Goal: Find specific page/section: Find specific page/section

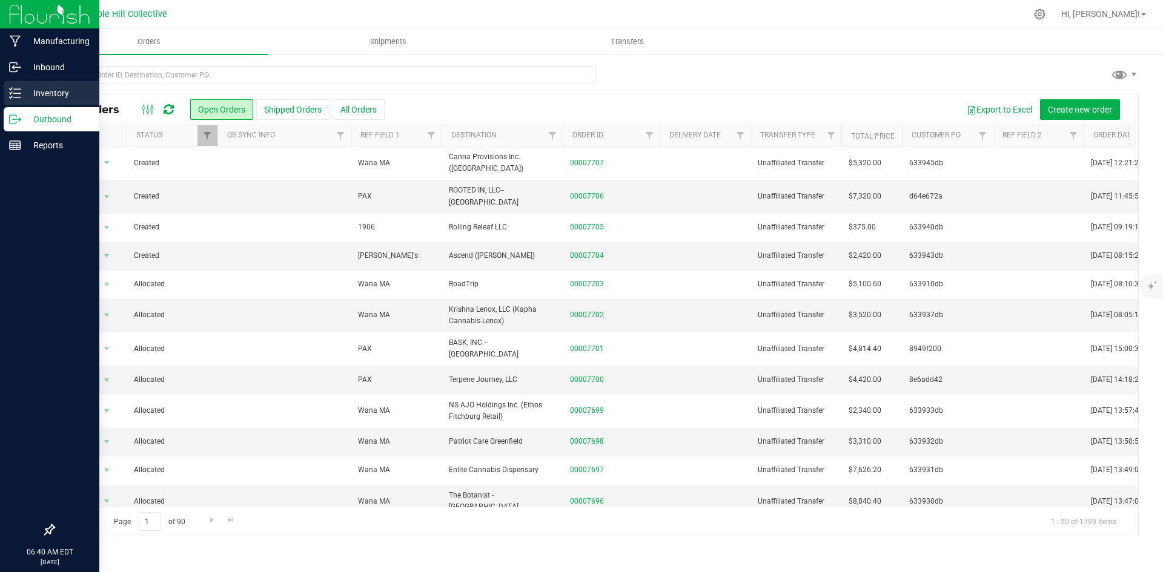
click at [19, 93] on line at bounding box center [17, 93] width 7 height 0
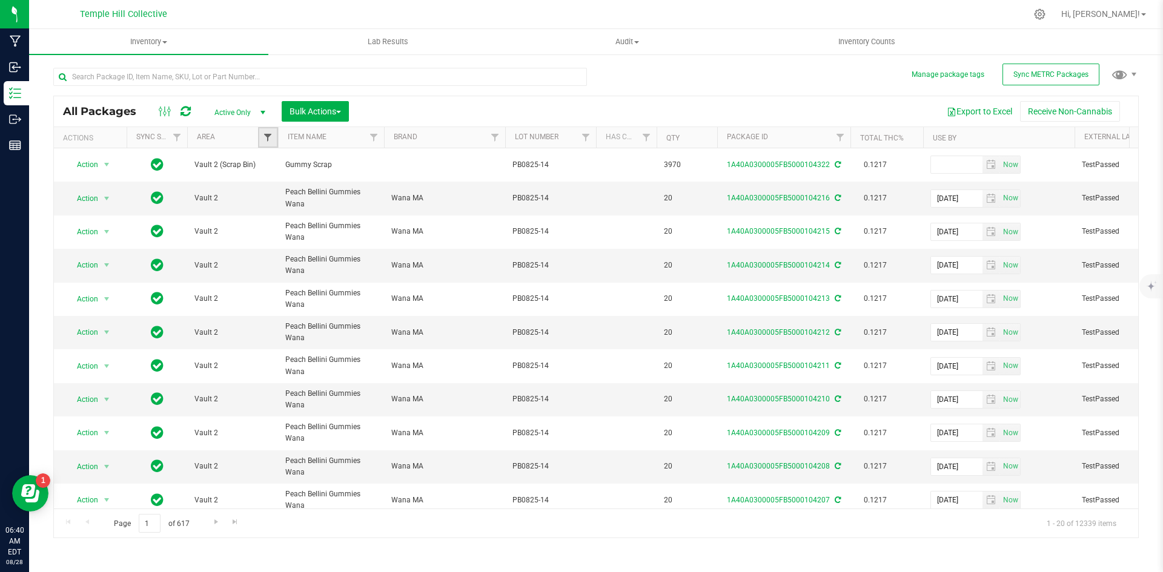
click at [267, 140] on span "Filter" at bounding box center [268, 138] width 10 height 10
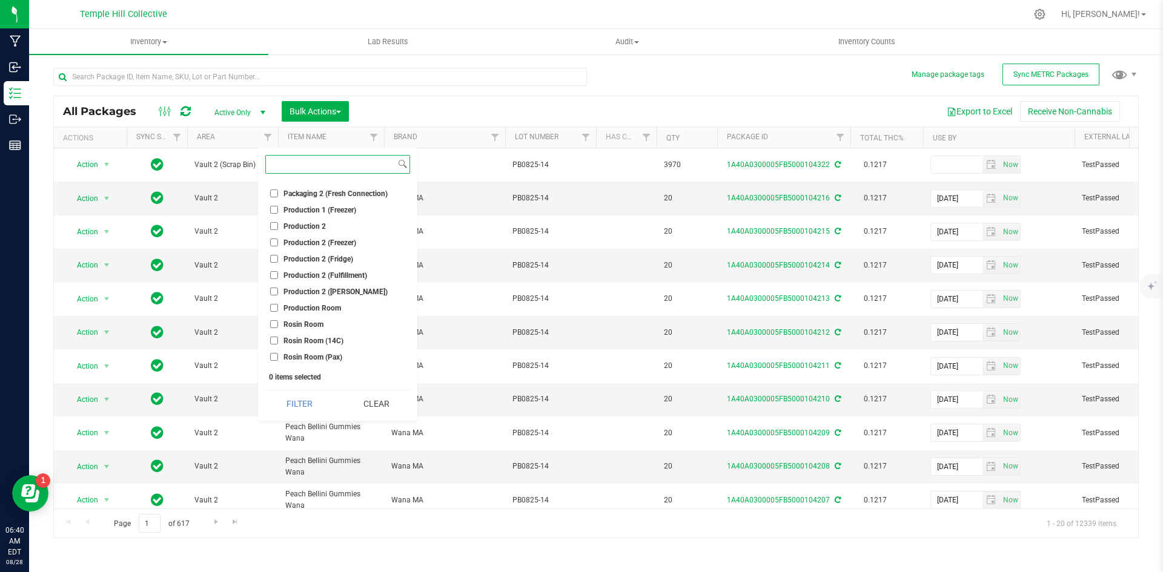
scroll to position [182, 0]
click at [353, 250] on span "Production 2 (Fulfillment)" at bounding box center [325, 253] width 84 height 7
click at [278, 250] on input "Production 2 (Fulfillment)" at bounding box center [274, 253] width 8 height 8
checkbox input "true"
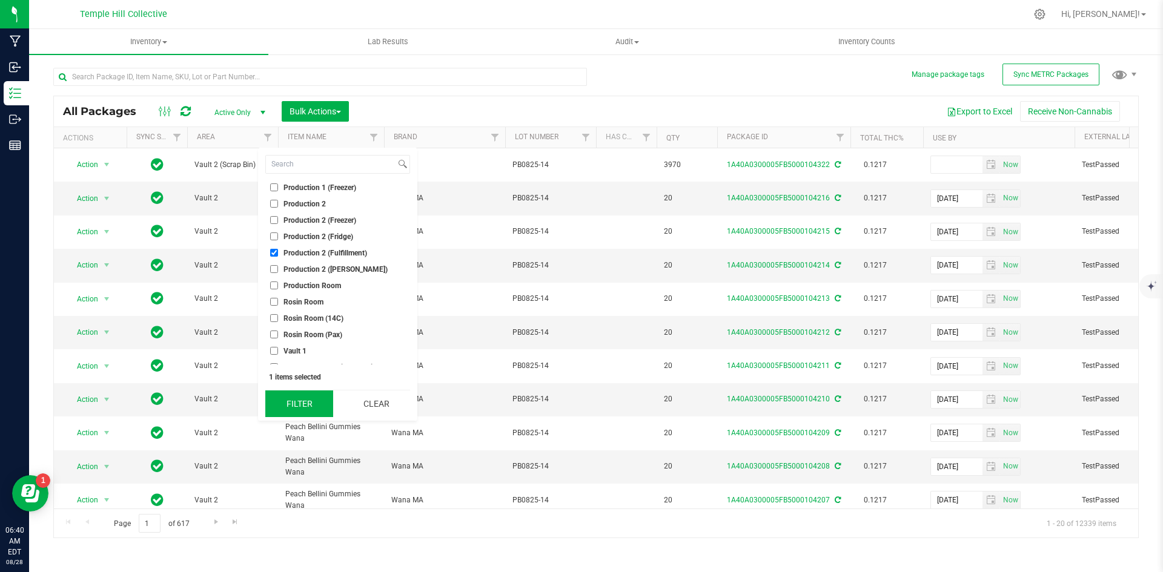
click at [297, 399] on button "Filter" at bounding box center [299, 404] width 68 height 27
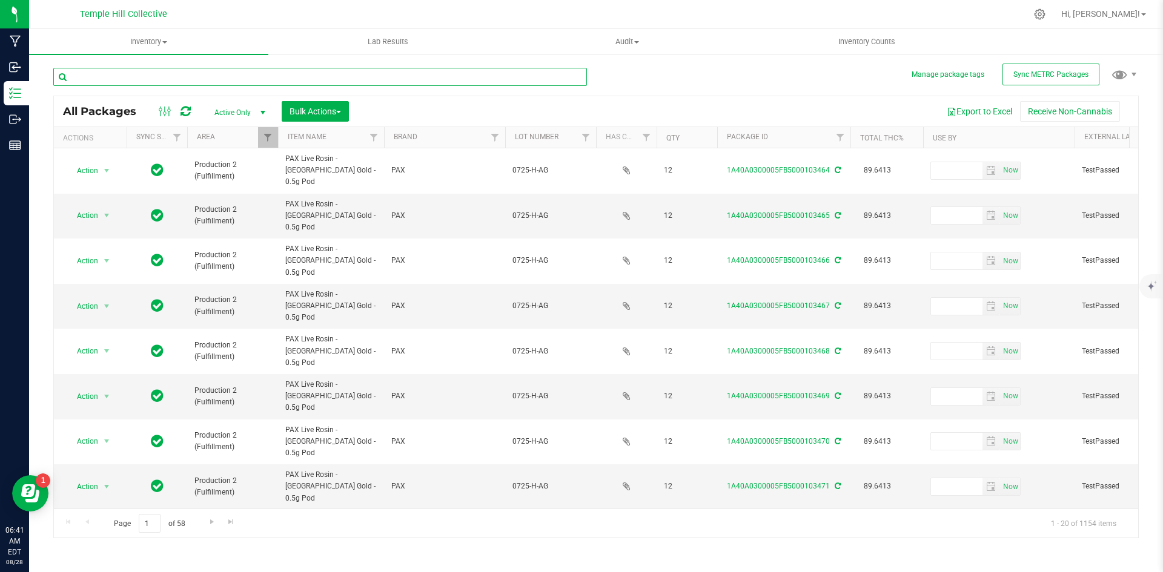
click at [186, 76] on input "text" at bounding box center [320, 77] width 534 height 18
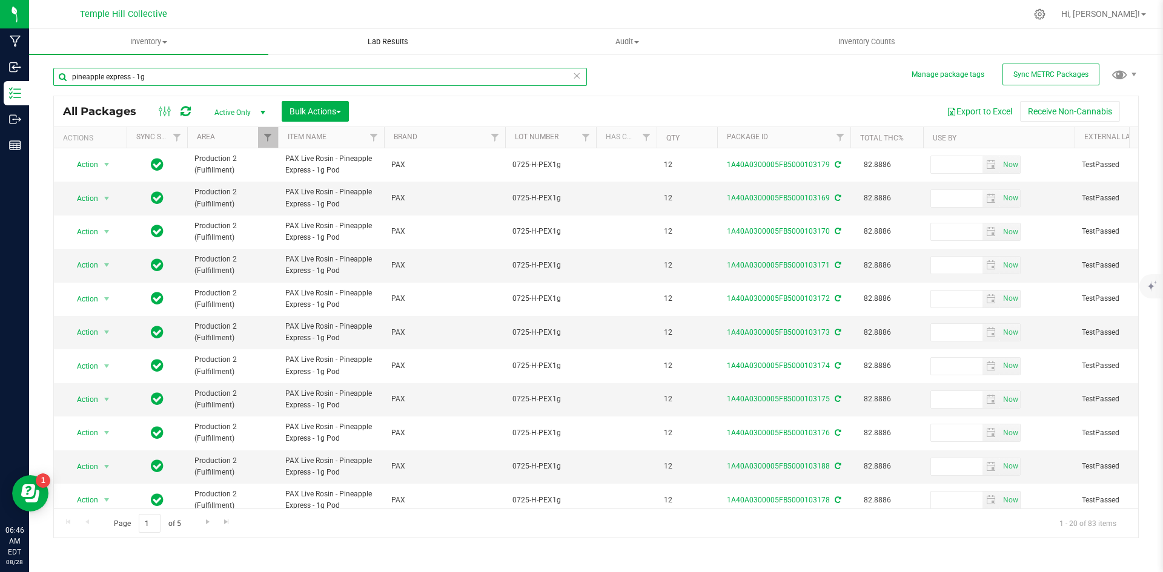
type input "pineapple express - 1g"
